Goal: Information Seeking & Learning: Learn about a topic

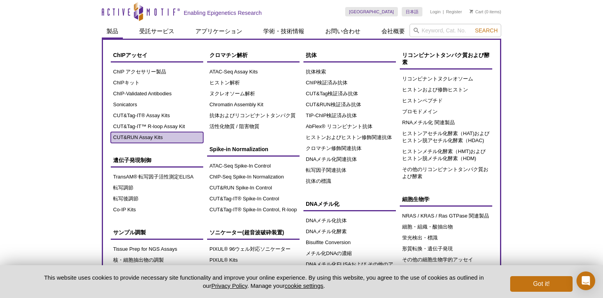
click at [153, 136] on link "CUT&RUN Assay Kits" at bounding box center [157, 137] width 92 height 11
click at [125, 136] on link "CUT&RUN Assay Kits" at bounding box center [157, 137] width 92 height 11
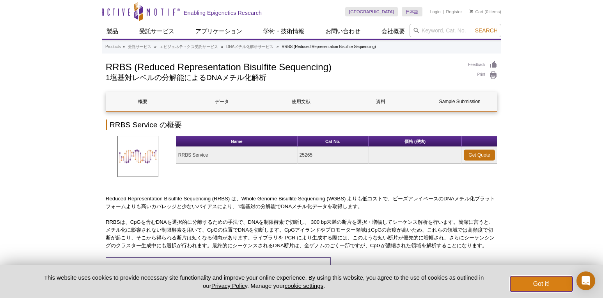
click at [520, 282] on button "Got it!" at bounding box center [541, 284] width 62 height 16
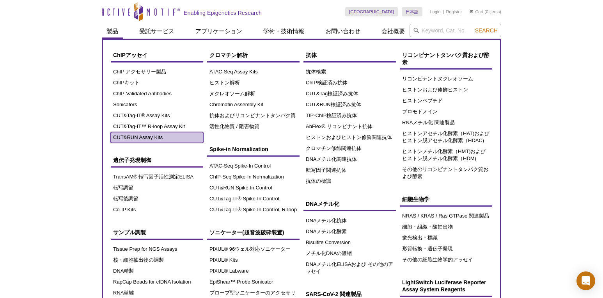
click at [141, 136] on link "CUT&RUN Assay Kits" at bounding box center [157, 137] width 92 height 11
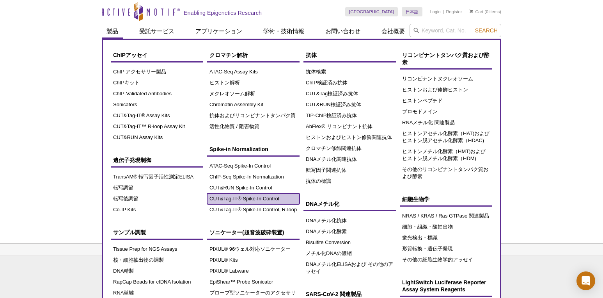
click at [258, 201] on link "CUT&Tag-IT® Spike-In Control" at bounding box center [253, 198] width 92 height 11
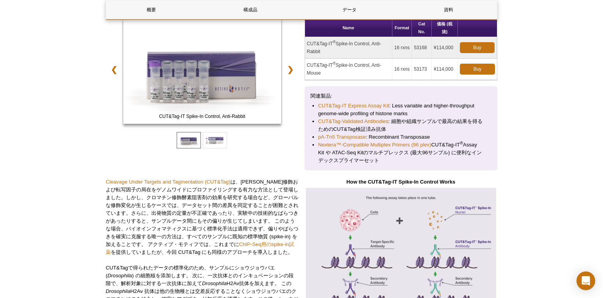
scroll to position [156, 0]
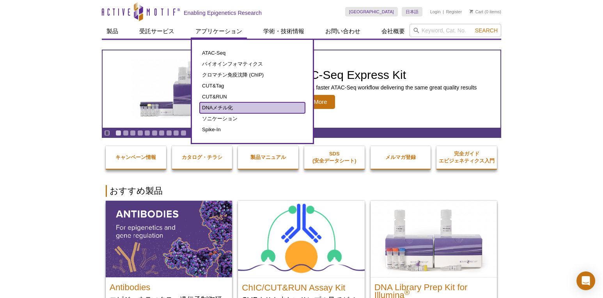
click at [234, 104] on link "DNAメチル化" at bounding box center [252, 107] width 105 height 11
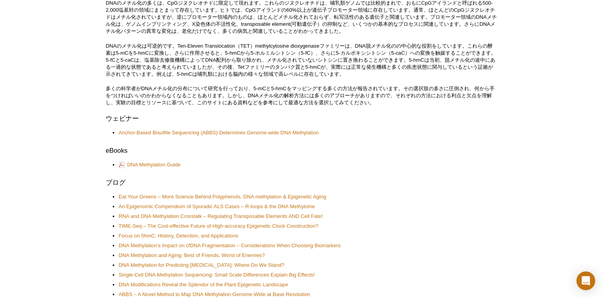
scroll to position [273, 0]
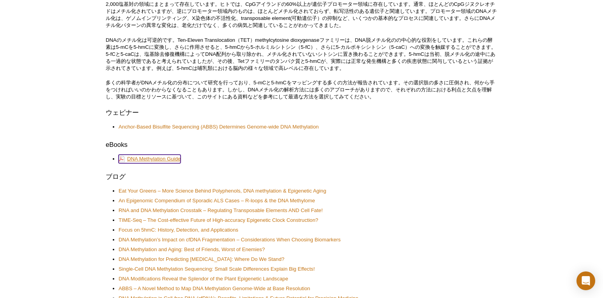
click at [171, 157] on link "DNA Methylation Guide" at bounding box center [150, 159] width 62 height 9
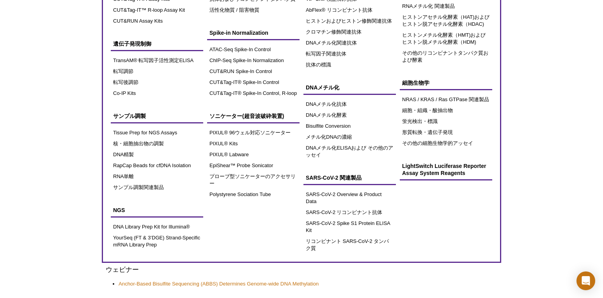
scroll to position [156, 0]
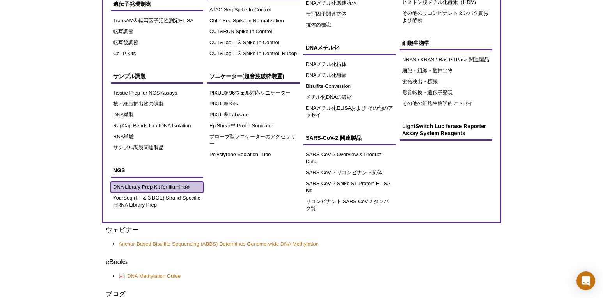
click at [166, 188] on link "DNA Library Prep Kit for Illumina®" at bounding box center [157, 186] width 92 height 11
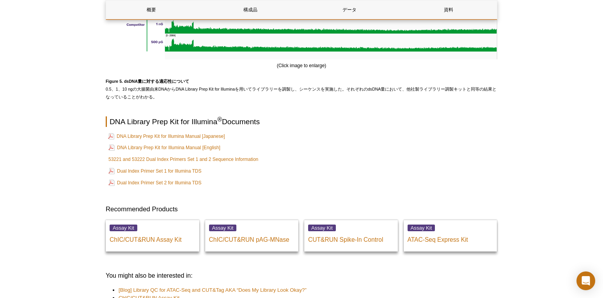
scroll to position [2065, 0]
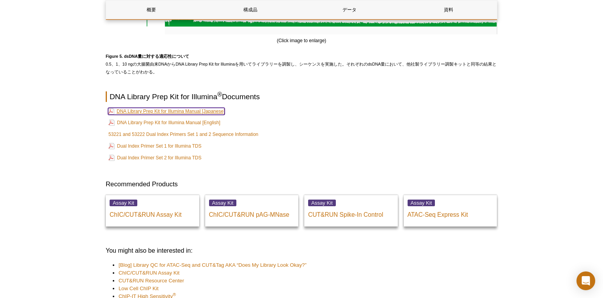
click at [170, 111] on link "DNA Library Prep Kit for Illumina Manual [Japanese]" at bounding box center [166, 111] width 117 height 7
